Goal: Navigation & Orientation: Go to known website

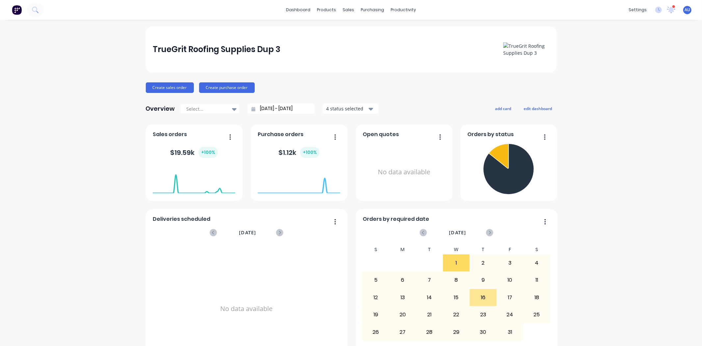
click at [93, 64] on div "TrueGrit Roofing Supplies Dup 3 Create sales order Create purchase order Overvi…" at bounding box center [351, 198] width 702 height 344
click at [616, 223] on div "TrueGrit Roofing Supplies Dup 3 Create sales order Create purchase order Overvi…" at bounding box center [351, 198] width 702 height 344
click at [691, 74] on div "TrueGrit Roofing Supplies Dup 3 Create sales order Create purchase order Overvi…" at bounding box center [351, 198] width 702 height 344
click at [685, 10] on span "AU" at bounding box center [688, 10] width 6 height 6
click at [639, 81] on button "Sign out" at bounding box center [646, 82] width 87 height 13
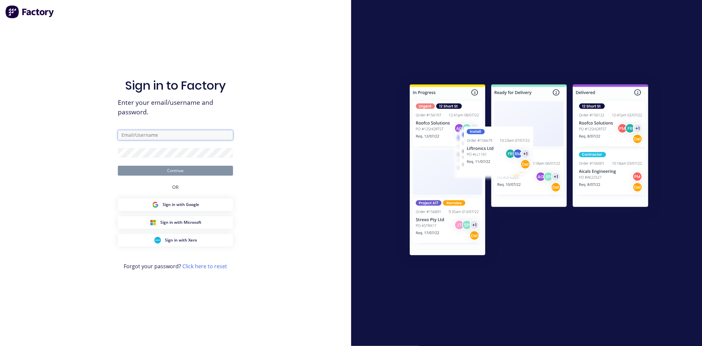
drag, startPoint x: 0, startPoint y: 0, endPoint x: 140, endPoint y: 138, distance: 196.7
click at [140, 138] on input "text" at bounding box center [175, 135] width 115 height 10
click at [137, 137] on input "text" at bounding box center [175, 135] width 115 height 10
paste input "omar+fab2@factory.app"
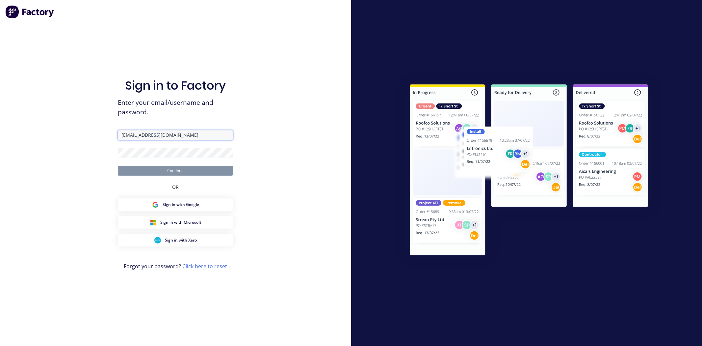
type input "omar+fab2@factory.app"
click at [68, 148] on div "Sign in to Factory Enter your email/username and password. omar+fab2@factory.ap…" at bounding box center [175, 173] width 351 height 346
click at [135, 170] on button "Continue" at bounding box center [175, 171] width 115 height 10
